Goal: Transaction & Acquisition: Purchase product/service

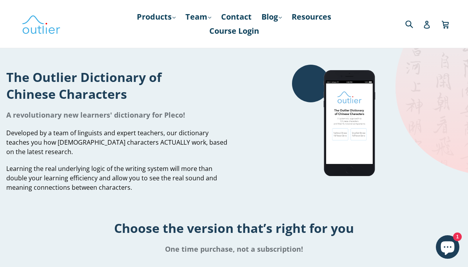
click at [167, 17] on link "Products .cls-1{fill:#231f20} expand" at bounding box center [156, 17] width 47 height 14
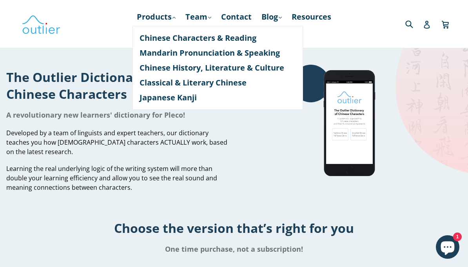
click at [141, 40] on link "Chinese Characters & Reading" at bounding box center [218, 38] width 156 height 15
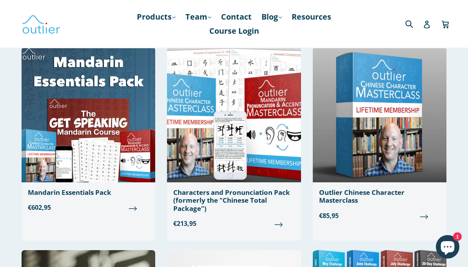
scroll to position [62, 0]
click at [93, 136] on img at bounding box center [89, 114] width 134 height 135
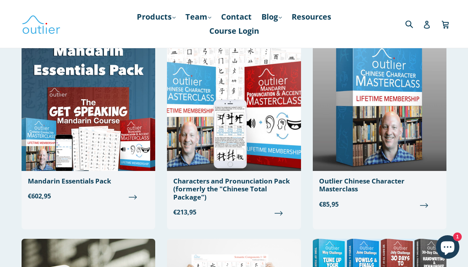
scroll to position [68, 0]
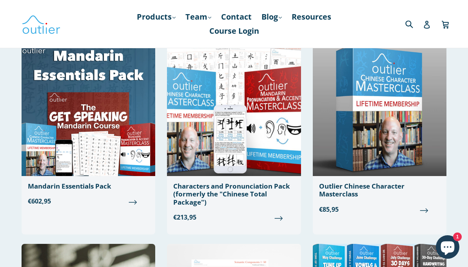
click at [196, 124] on img at bounding box center [234, 108] width 134 height 135
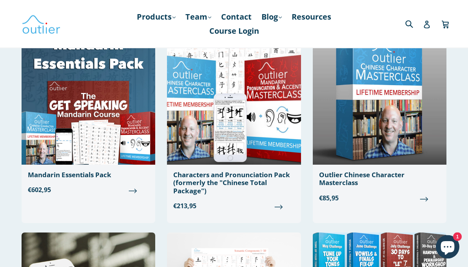
scroll to position [79, 0]
click at [334, 177] on div "Outlier Chinese Character Masterclass" at bounding box center [379, 179] width 121 height 16
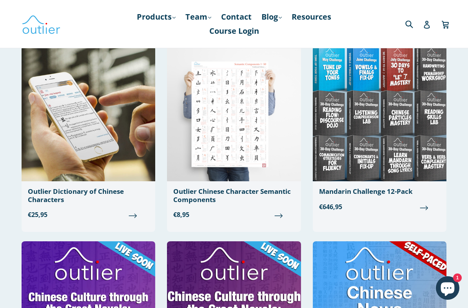
scroll to position [265, 0]
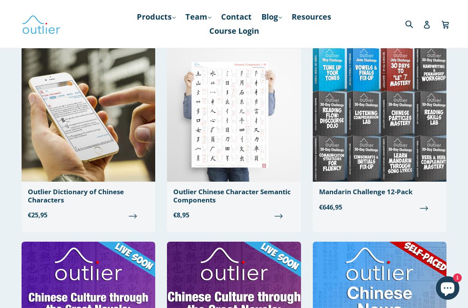
click at [38, 199] on div "Outlier Dictionary of Chinese Characters" at bounding box center [88, 196] width 121 height 16
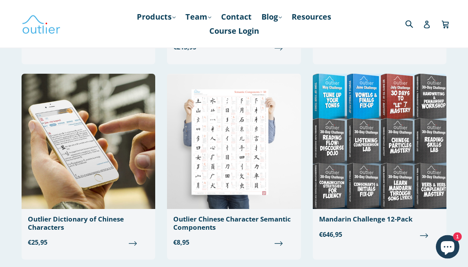
scroll to position [238, 0]
click at [350, 163] on img at bounding box center [380, 141] width 134 height 135
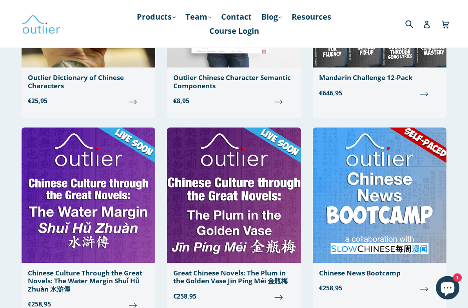
scroll to position [380, 0]
click at [358, 205] on img at bounding box center [380, 194] width 134 height 135
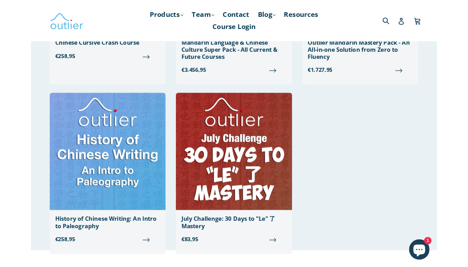
scroll to position [807, 0]
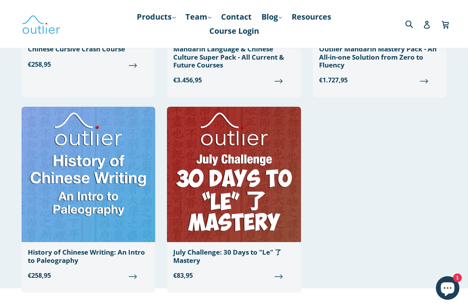
click at [77, 191] on img at bounding box center [89, 174] width 134 height 135
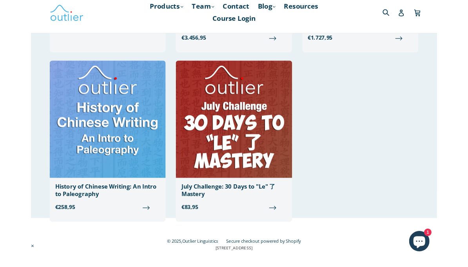
scroll to position [843, 0]
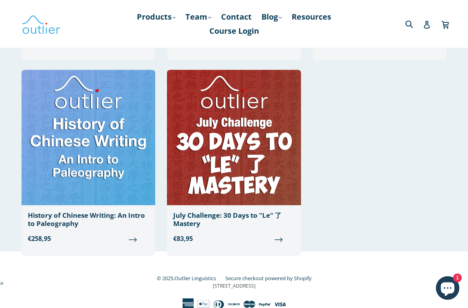
click at [276, 151] on img at bounding box center [234, 137] width 134 height 135
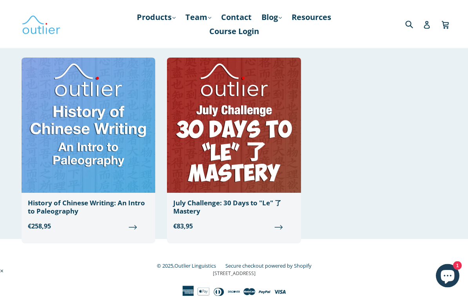
scroll to position [854, 0]
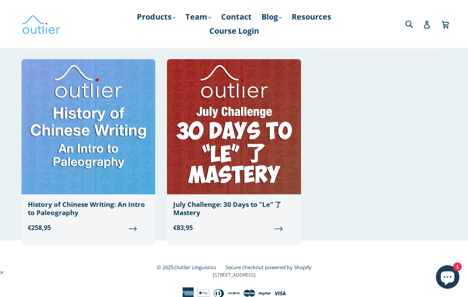
click at [182, 227] on span "€83,95" at bounding box center [233, 227] width 121 height 9
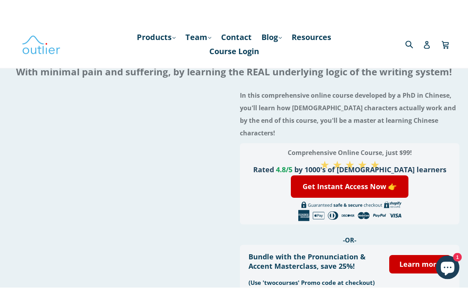
scroll to position [64, 0]
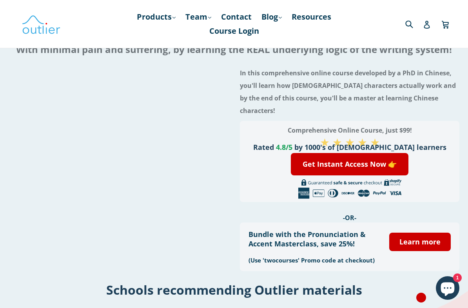
click at [452, 267] on icon "Chat window" at bounding box center [448, 289] width 14 height 14
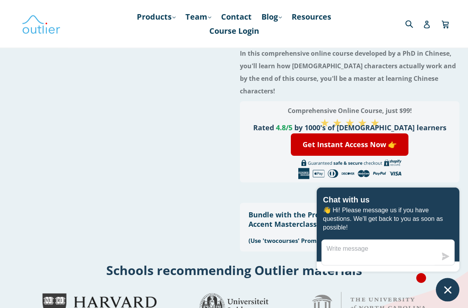
scroll to position [84, 0]
click at [438, 164] on div at bounding box center [350, 170] width 202 height 20
click at [216, 219] on div at bounding box center [119, 150] width 220 height 214
click at [452, 267] on icon "Chat window" at bounding box center [448, 290] width 12 height 12
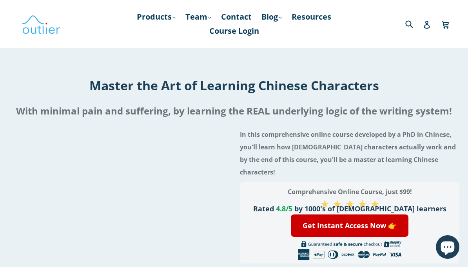
scroll to position [0, 0]
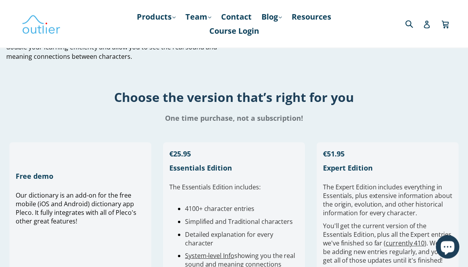
scroll to position [126, 0]
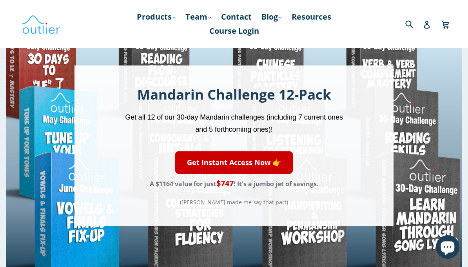
scroll to position [53, 0]
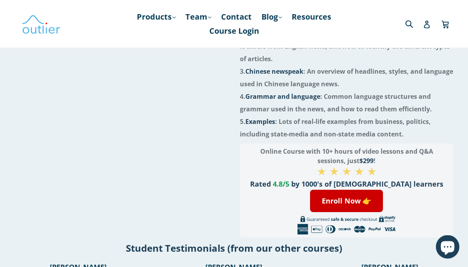
scroll to position [214, 0]
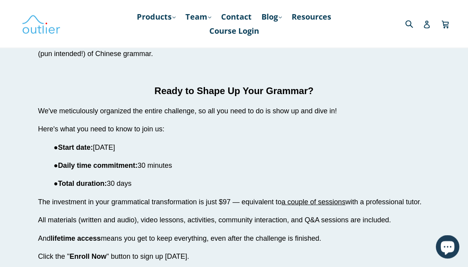
scroll to position [1831, 0]
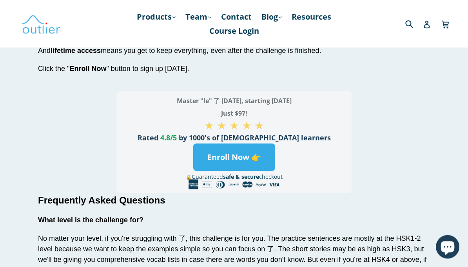
scroll to position [2036, 0]
click at [245, 144] on link "Enroll Now 👉" at bounding box center [234, 157] width 82 height 27
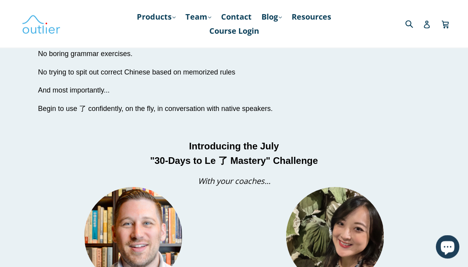
scroll to position [532, 0]
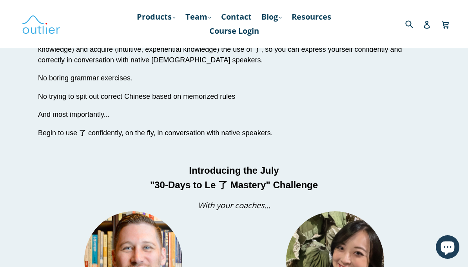
click at [164, 16] on link "Products .cls-1{fill:#231f20} expand" at bounding box center [156, 17] width 47 height 14
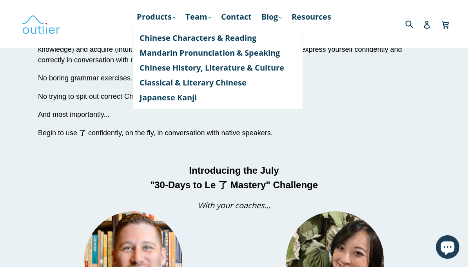
click at [263, 56] on link "Mandarin Pronunciation & Speaking" at bounding box center [218, 52] width 156 height 15
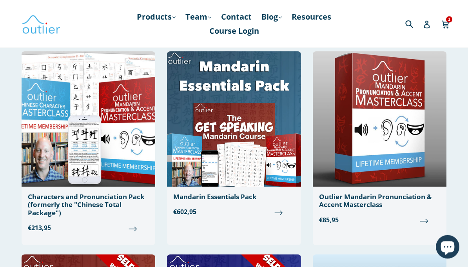
scroll to position [57, 0]
click at [358, 131] on img at bounding box center [380, 118] width 134 height 135
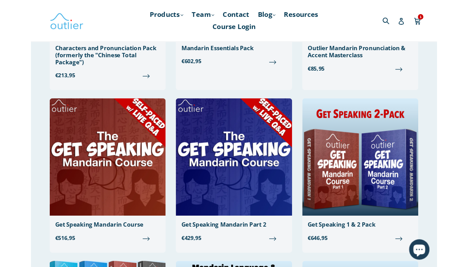
scroll to position [198, 0]
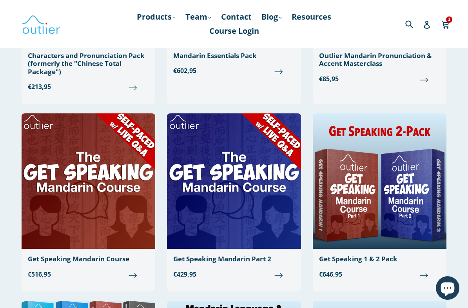
click at [56, 158] on img at bounding box center [89, 180] width 134 height 135
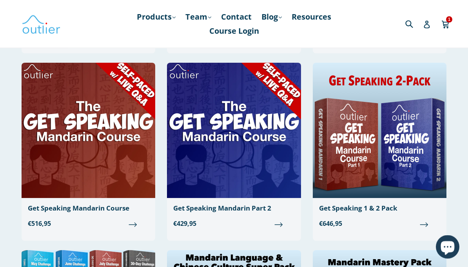
scroll to position [249, 0]
click at [216, 122] on img at bounding box center [234, 130] width 134 height 135
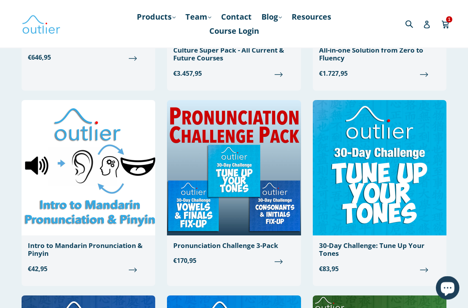
scroll to position [602, 0]
click at [67, 151] on img at bounding box center [89, 167] width 134 height 135
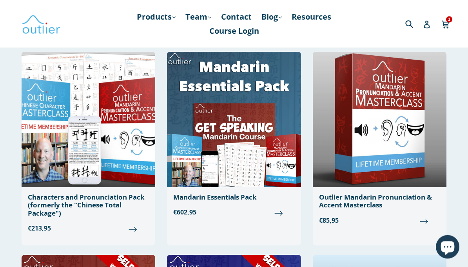
scroll to position [57, 0]
click at [336, 201] on div "Outlier Mandarin Pronunciation & Accent Masterclass" at bounding box center [379, 201] width 121 height 16
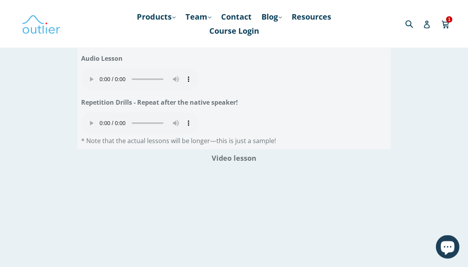
scroll to position [985, 0]
click at [90, 69] on audio "Your browser does not support the audio element." at bounding box center [140, 79] width 118 height 21
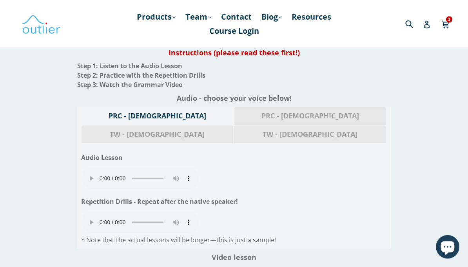
scroll to position [886, 0]
click at [85, 168] on audio "Your browser does not support the audio element." at bounding box center [140, 178] width 118 height 21
click at [91, 212] on audio "Your browser does not support the audio element." at bounding box center [140, 222] width 118 height 21
click at [141, 212] on audio "Your browser does not support the audio element." at bounding box center [140, 222] width 118 height 21
click at [87, 212] on audio "Your browser does not support the audio element." at bounding box center [140, 222] width 118 height 21
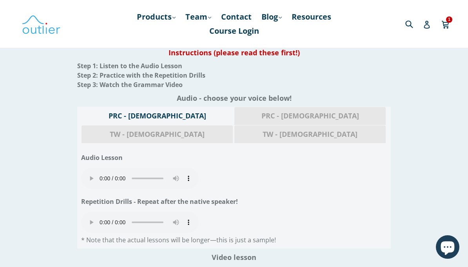
click at [240, 121] on span "PRC - Female" at bounding box center [310, 116] width 140 height 10
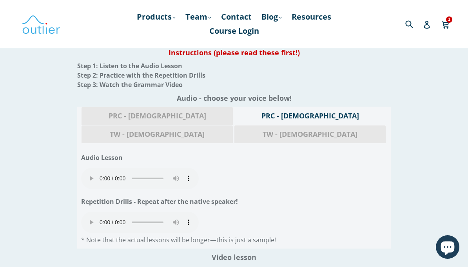
click at [86, 168] on audio "Your browser does not support the audio element." at bounding box center [140, 178] width 118 height 21
click at [90, 171] on audio "Your browser does not support the audio element." at bounding box center [140, 178] width 118 height 21
click at [94, 212] on audio "Your browser does not support the audio element." at bounding box center [140, 222] width 118 height 21
click at [91, 212] on audio "Your browser does not support the audio element." at bounding box center [140, 222] width 118 height 21
click at [88, 212] on audio "Your browser does not support the audio element." at bounding box center [140, 222] width 118 height 21
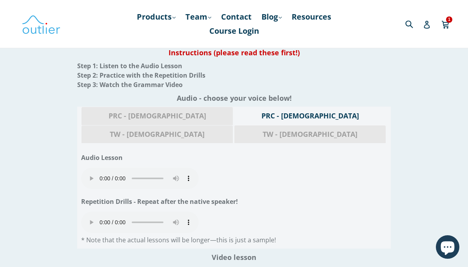
click at [227, 129] on span "TW - Male" at bounding box center [157, 134] width 140 height 10
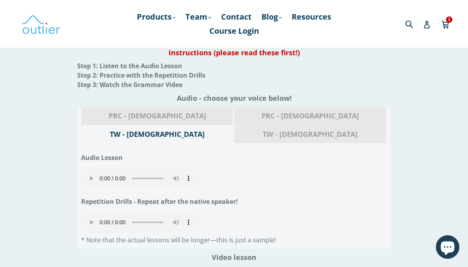
click at [91, 168] on audio "Your browser does not support the audio element." at bounding box center [140, 178] width 118 height 21
click at [90, 168] on audio "Your browser does not support the audio element." at bounding box center [140, 178] width 118 height 21
click at [91, 212] on audio "Your browser does not support the audio element." at bounding box center [140, 222] width 118 height 21
click at [342, 129] on span "TW - Female" at bounding box center [310, 134] width 140 height 10
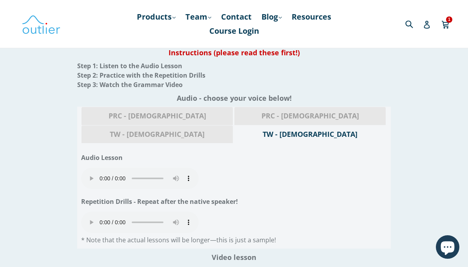
click at [90, 169] on audio "Your browser does not support the audio element." at bounding box center [140, 178] width 118 height 21
click at [227, 129] on span "TW - Male" at bounding box center [157, 134] width 140 height 10
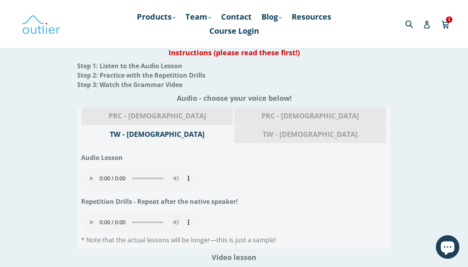
click at [87, 212] on audio "Your browser does not support the audio element." at bounding box center [140, 222] width 118 height 21
click at [358, 129] on span "TW - Female" at bounding box center [310, 134] width 140 height 10
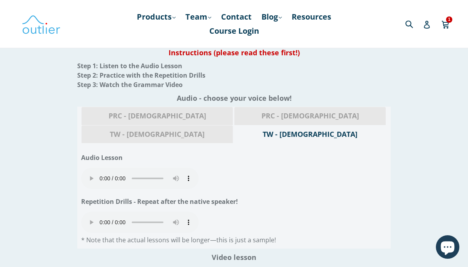
click at [87, 169] on audio "Your browser does not support the audio element." at bounding box center [140, 178] width 118 height 21
click at [88, 212] on audio "Your browser does not support the audio element." at bounding box center [140, 222] width 118 height 21
click at [94, 212] on audio "Your browser does not support the audio element." at bounding box center [140, 222] width 118 height 21
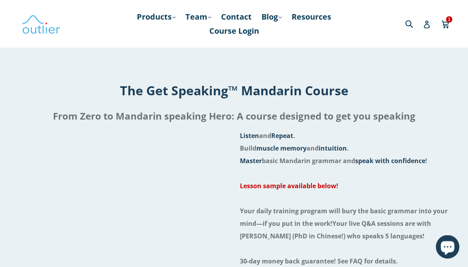
scroll to position [0, 0]
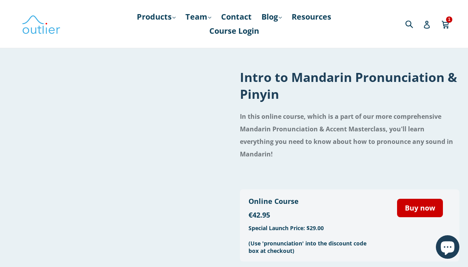
click at [411, 199] on link "Buy now" at bounding box center [420, 208] width 46 height 18
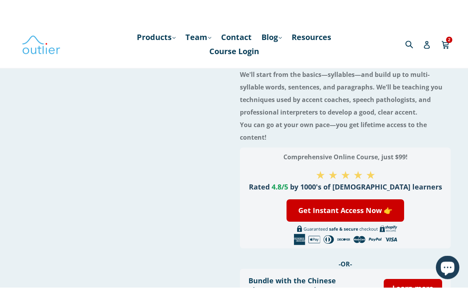
scroll to position [89, 0]
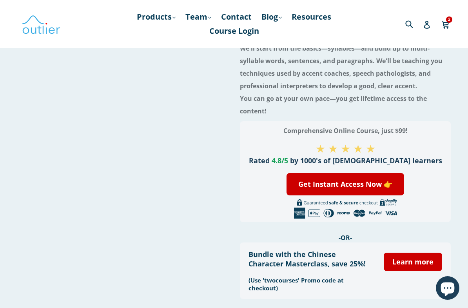
click at [331, 179] on link "Get Instant Access Now 👉" at bounding box center [346, 184] width 118 height 22
